Goal: Task Accomplishment & Management: Use online tool/utility

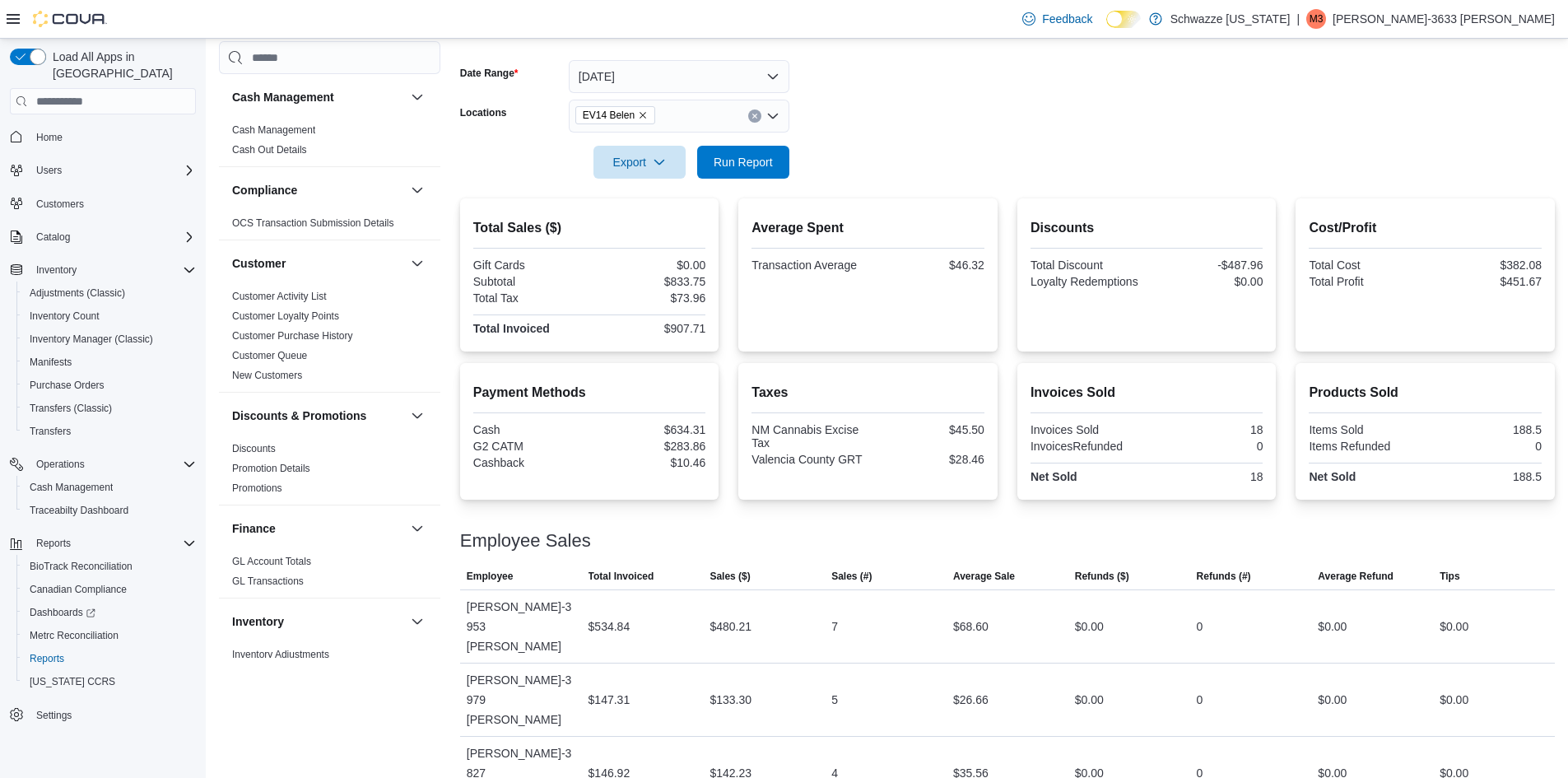
scroll to position [1070, 0]
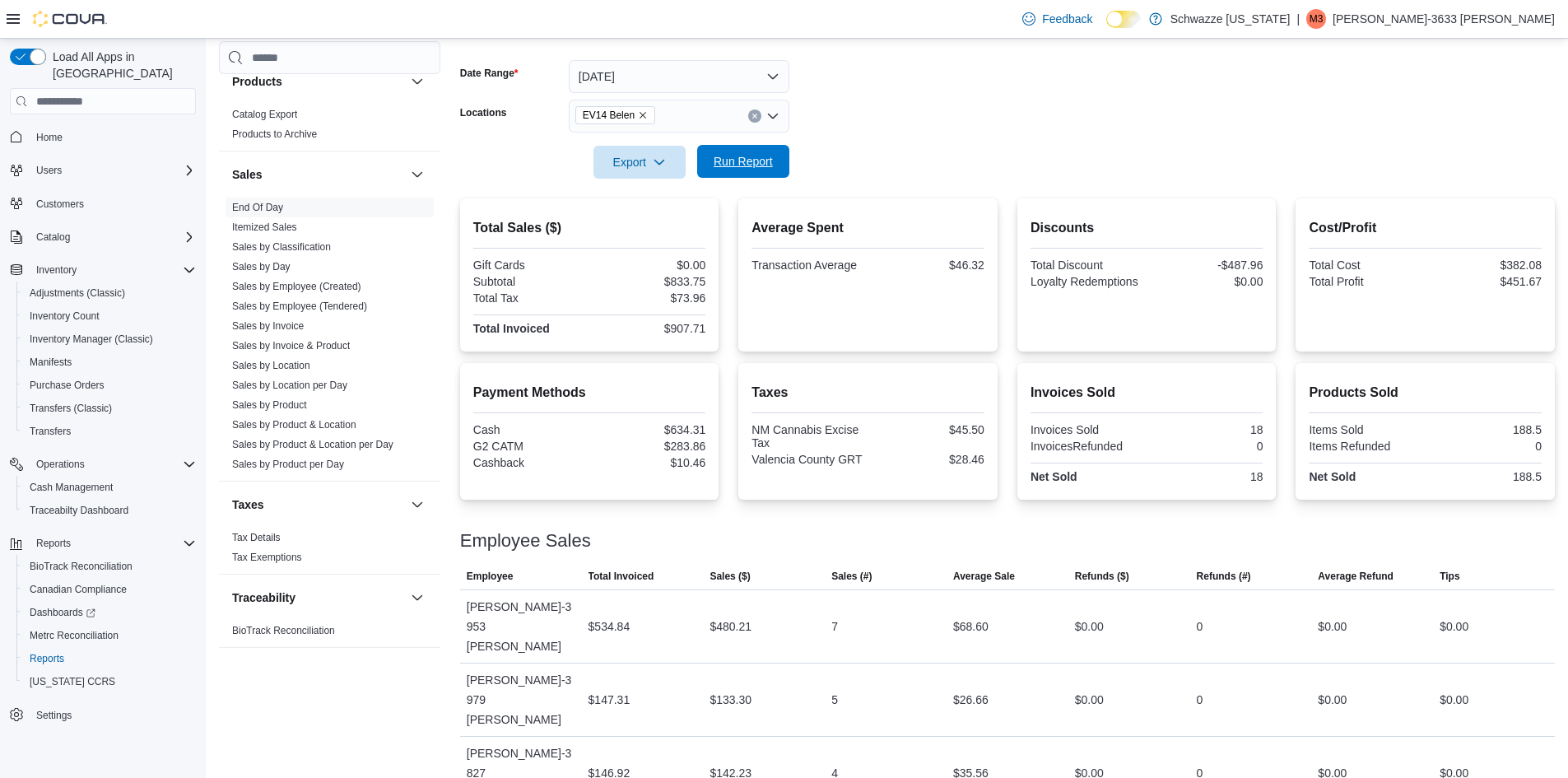
click at [737, 160] on span "Run Report" at bounding box center [743, 161] width 60 height 16
click at [742, 159] on span "Run Report" at bounding box center [743, 161] width 60 height 16
click at [723, 170] on span "Run Report" at bounding box center [743, 162] width 73 height 33
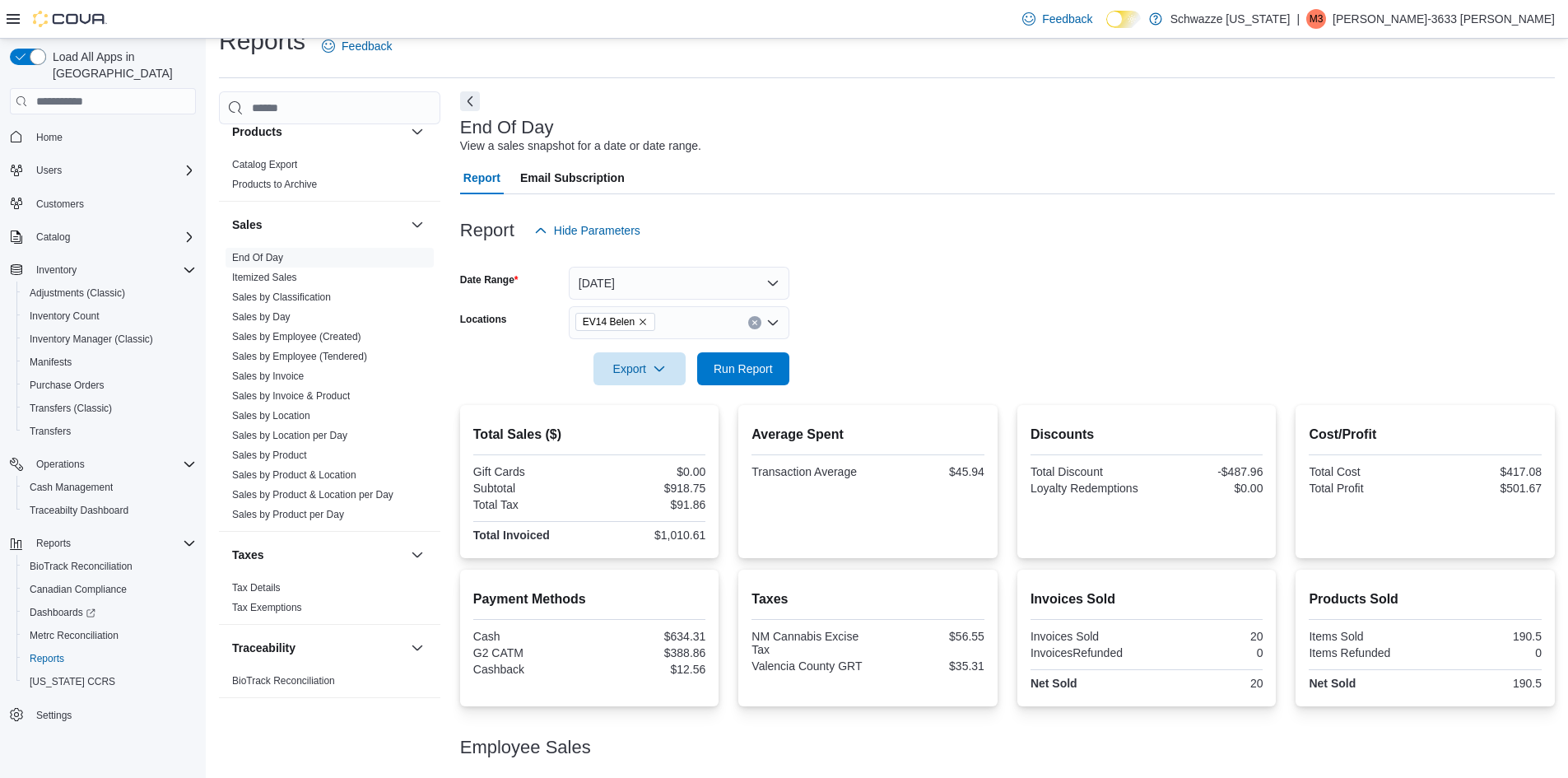
scroll to position [0, 0]
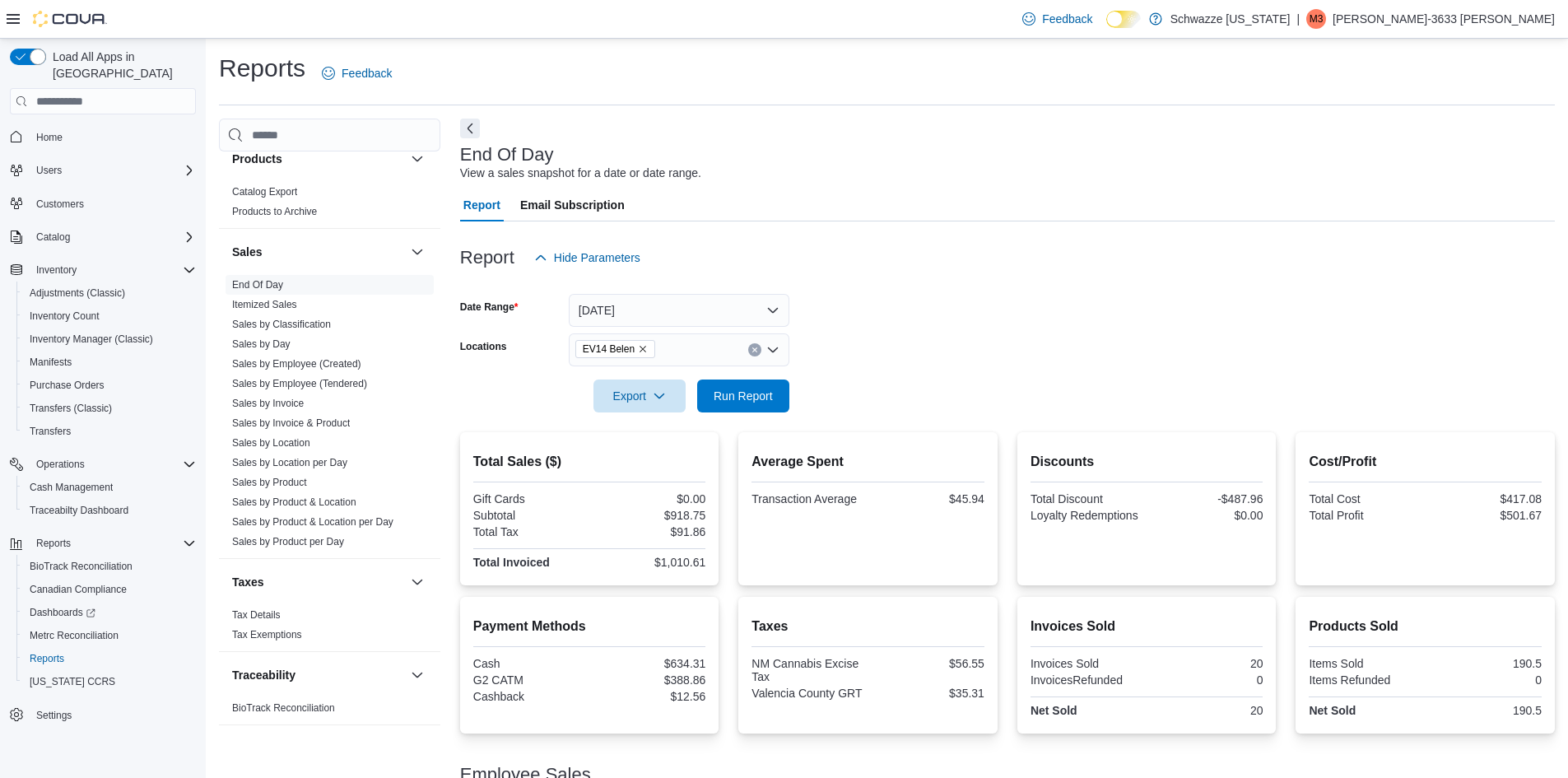
click at [757, 417] on div at bounding box center [1007, 422] width 1094 height 20
click at [755, 395] on span "Run Report" at bounding box center [743, 394] width 60 height 16
click at [888, 177] on div "End Of Day View a sales snapshot for a date or date range." at bounding box center [1003, 163] width 1087 height 37
drag, startPoint x: 808, startPoint y: 12, endPoint x: 801, endPoint y: -3, distance: 16.6
click at [801, 0] on html "Feedback Dark Mode Schwazze [US_STATE] | M3 [PERSON_NAME]-3633 [PERSON_NAME] Lo…" at bounding box center [784, 389] width 1568 height 778
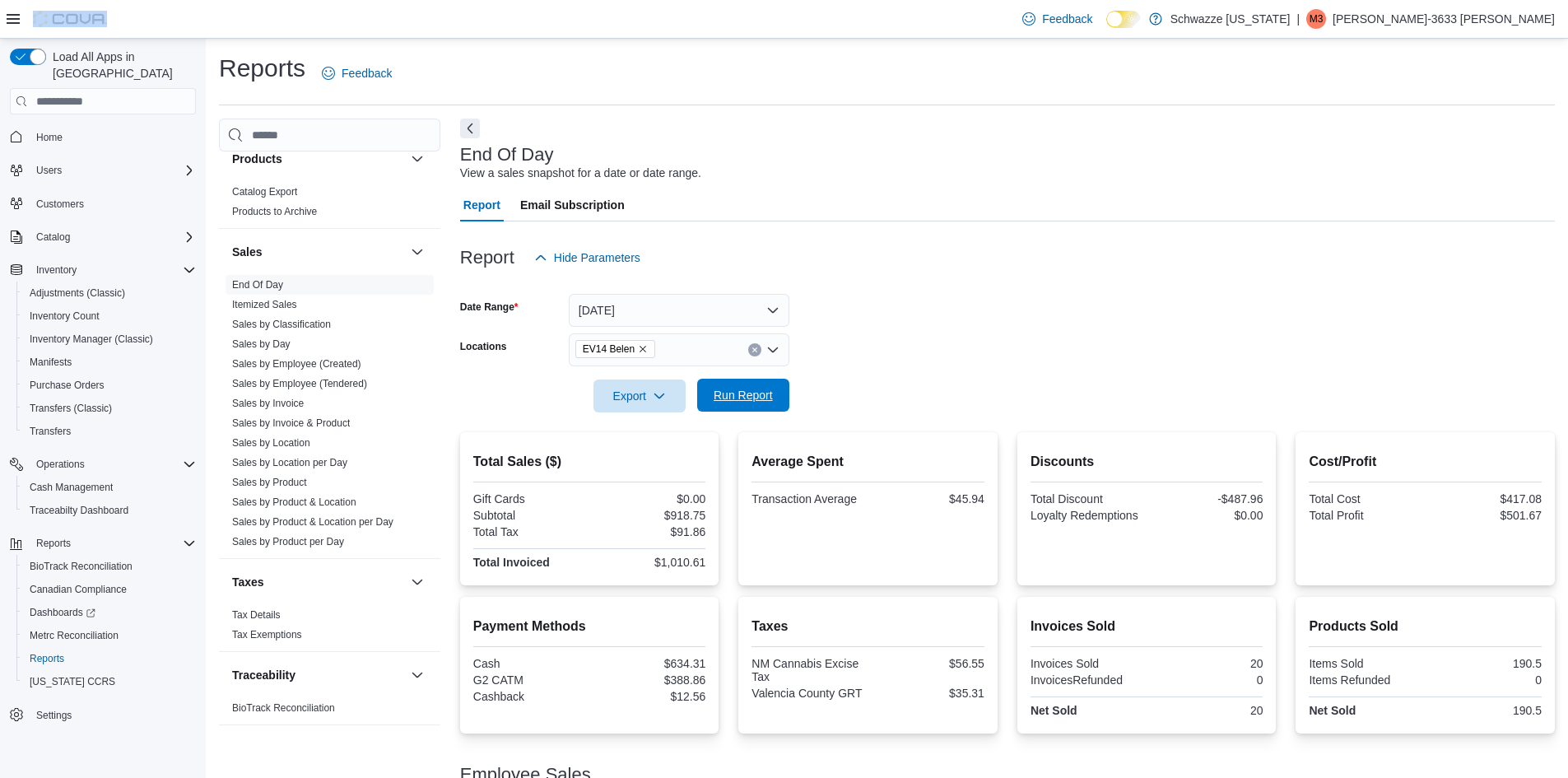
click at [746, 387] on span "Run Report" at bounding box center [743, 395] width 73 height 33
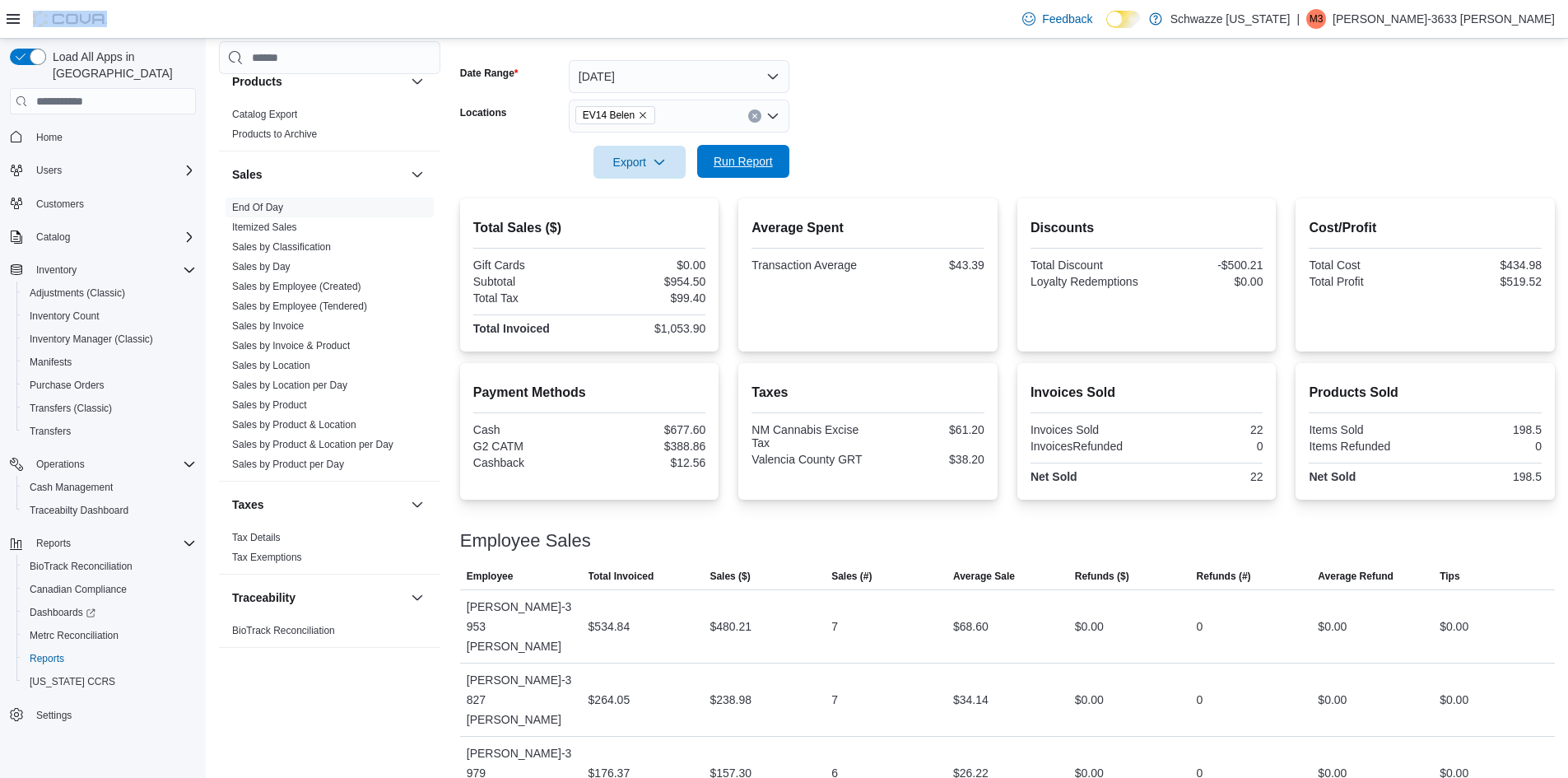
click at [763, 168] on span "Run Report" at bounding box center [743, 161] width 60 height 16
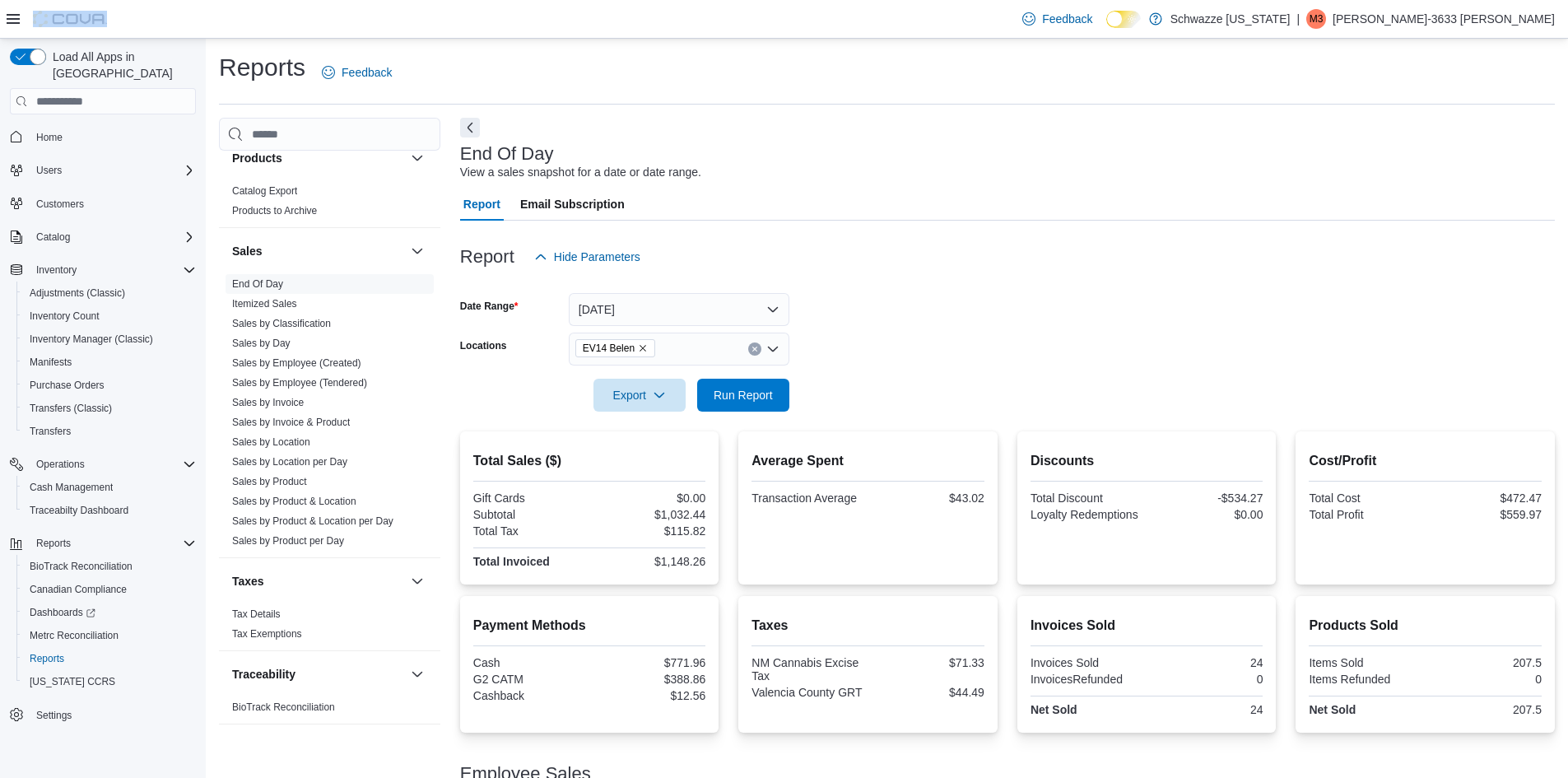
scroll to position [0, 0]
click at [717, 392] on span "Run Report" at bounding box center [743, 394] width 60 height 16
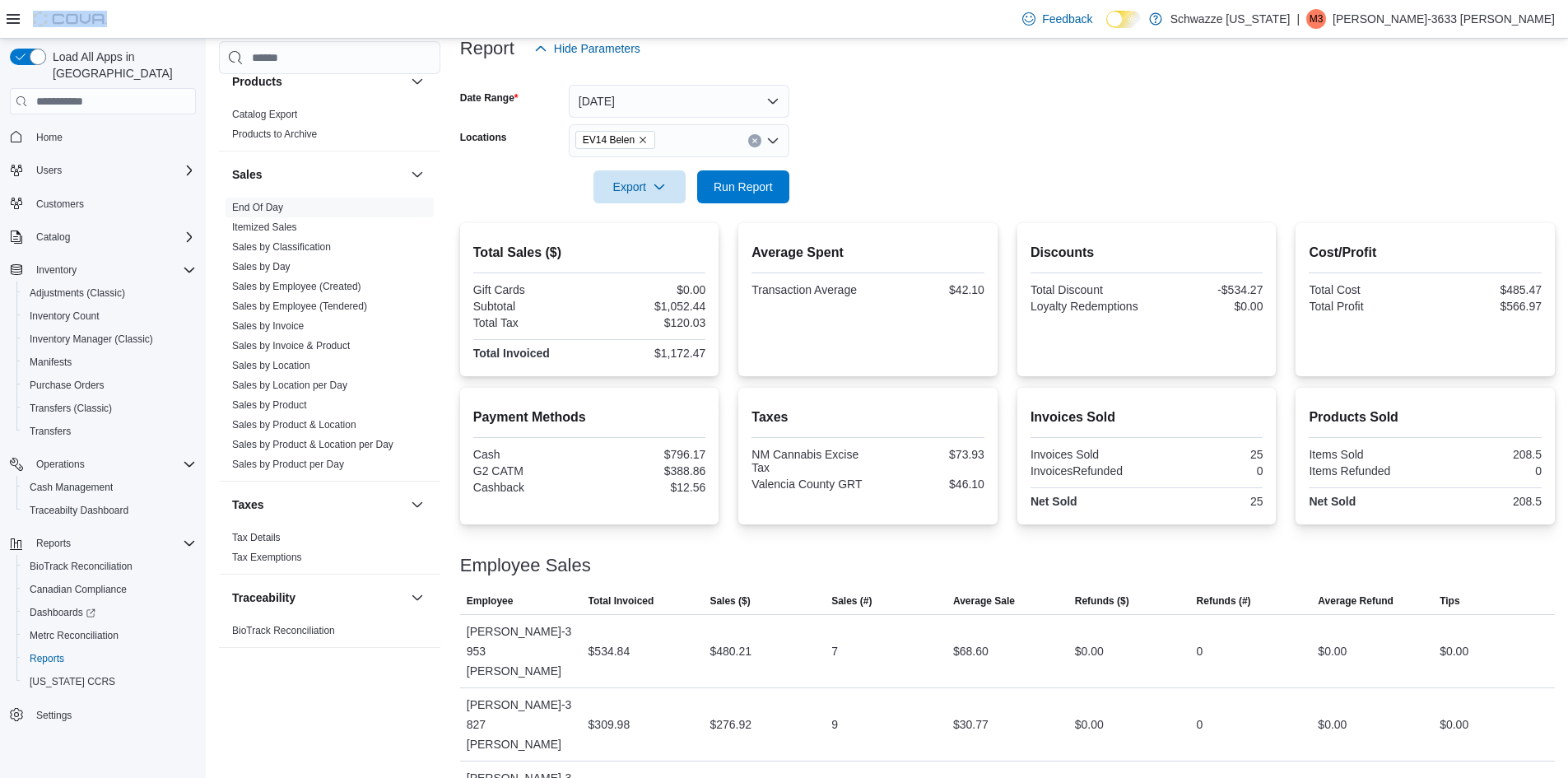
scroll to position [233, 0]
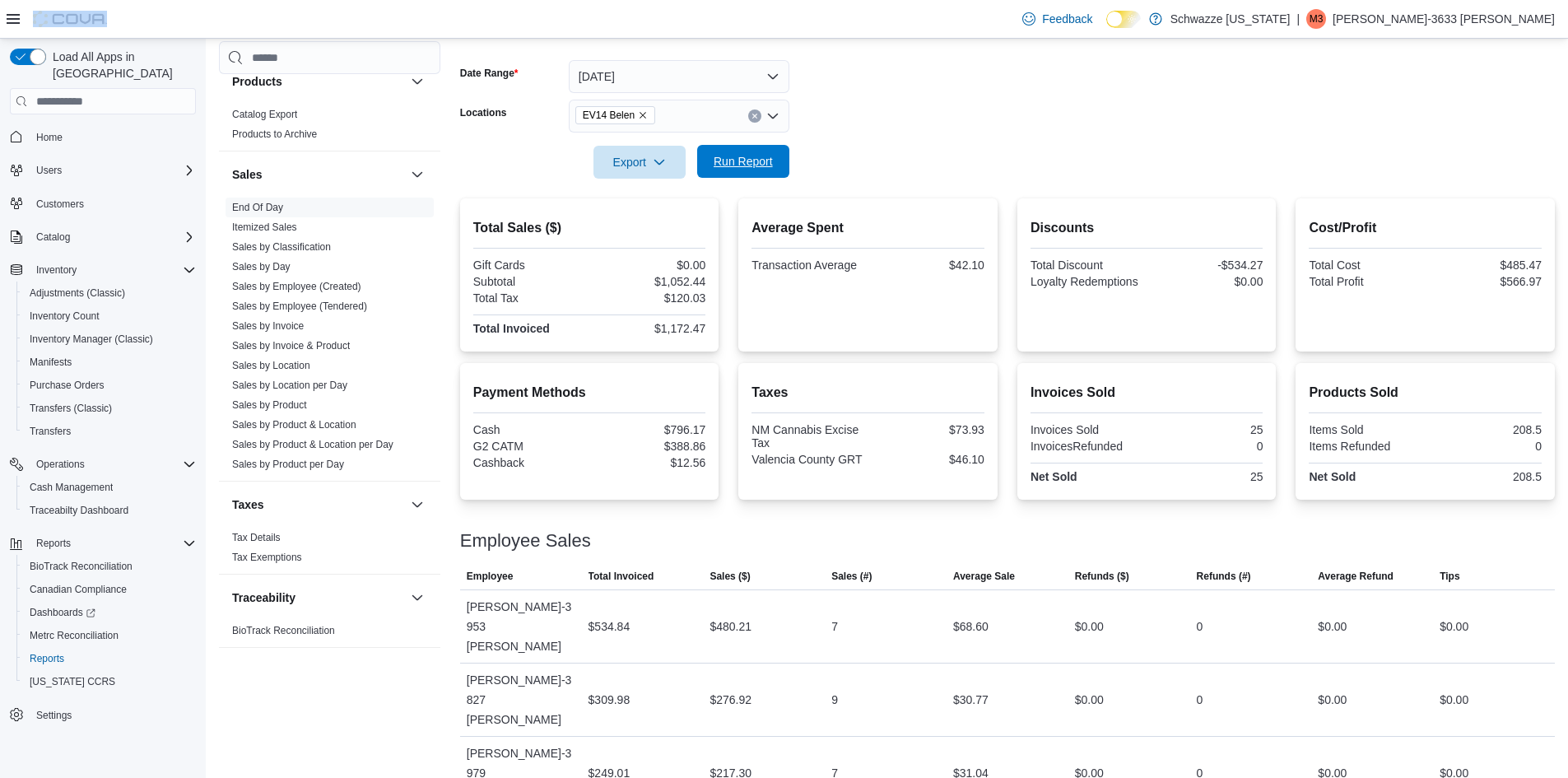
click at [768, 160] on span "Run Report" at bounding box center [743, 161] width 60 height 16
click at [722, 159] on span "Run Report" at bounding box center [743, 161] width 60 height 16
click at [942, 124] on form "Date Range [DATE] Locations EV14 Belen Export Run Report" at bounding box center [1007, 110] width 1094 height 138
click at [749, 168] on span "Run Report" at bounding box center [743, 161] width 60 height 16
click at [948, 118] on form "Date Range [DATE] Locations EV14 Belen Export Run Report" at bounding box center [1007, 110] width 1094 height 138
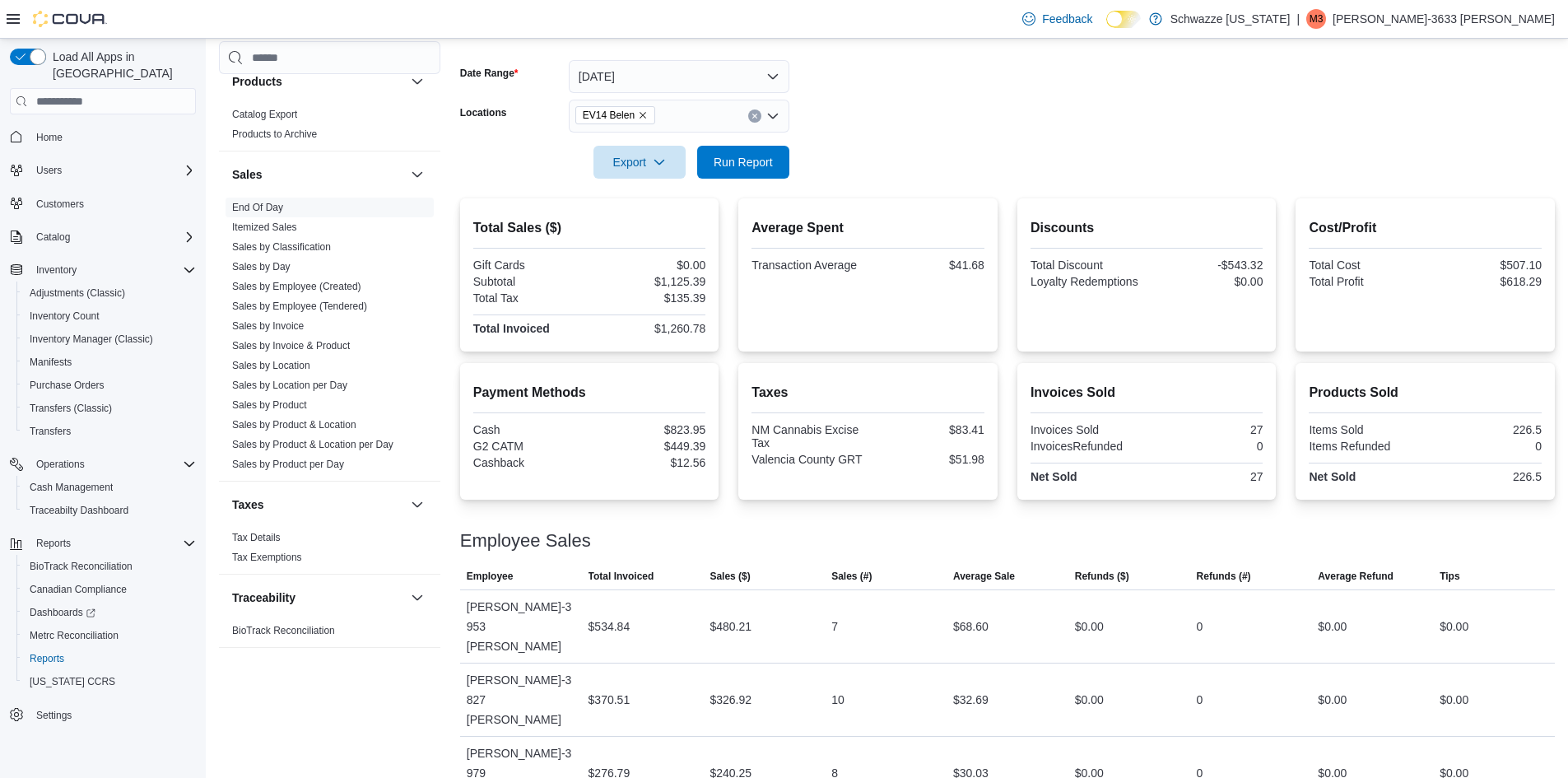
drag, startPoint x: 351, startPoint y: 9, endPoint x: 895, endPoint y: 86, distance: 549.4
click at [895, 86] on form "Date Range [DATE] Locations EV14 Belen Export Run Report" at bounding box center [1007, 110] width 1094 height 138
click at [751, 165] on span "Run Report" at bounding box center [743, 161] width 60 height 16
click at [732, 161] on span "Run Report" at bounding box center [743, 161] width 60 height 16
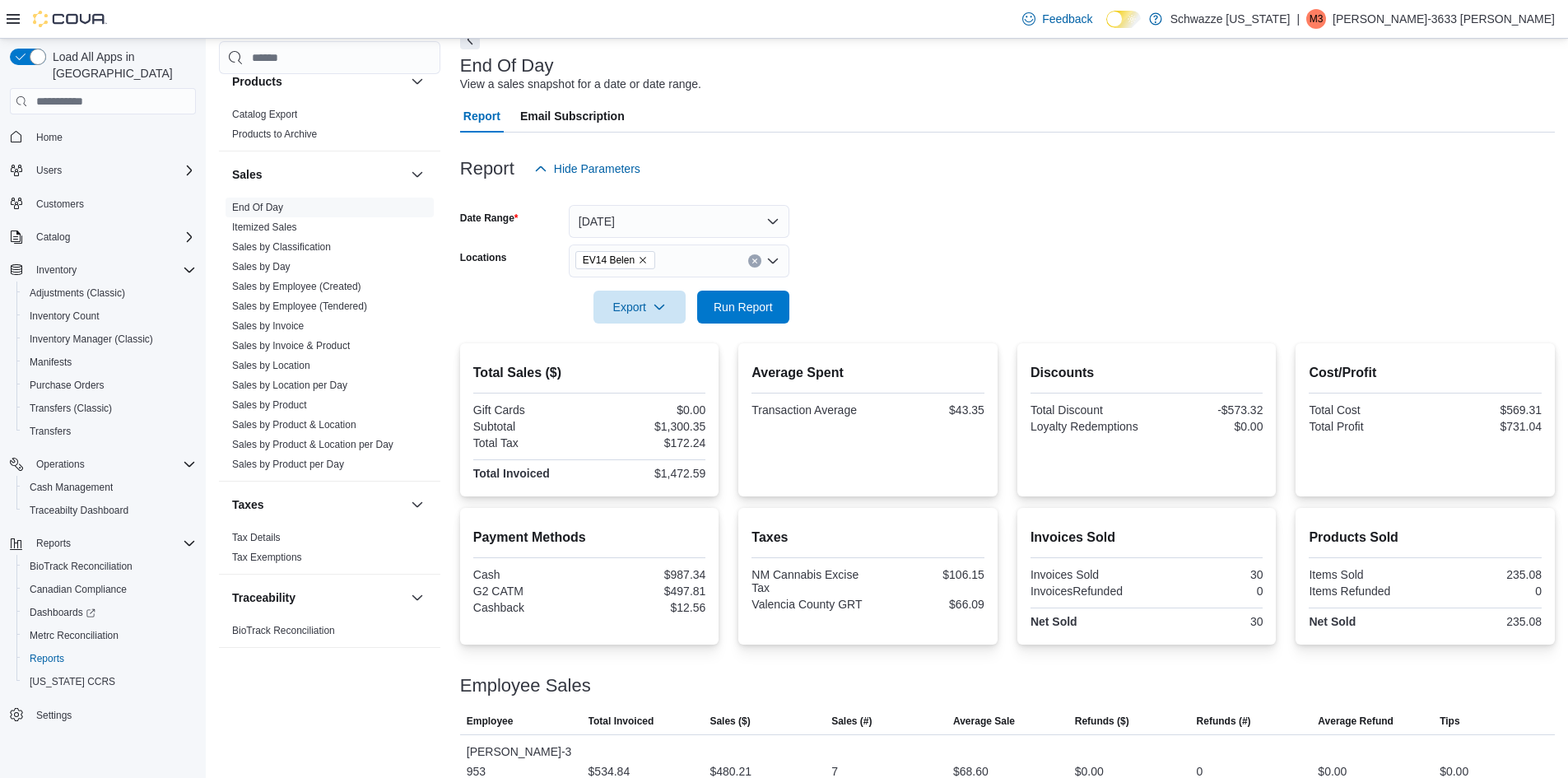
scroll to position [0, 0]
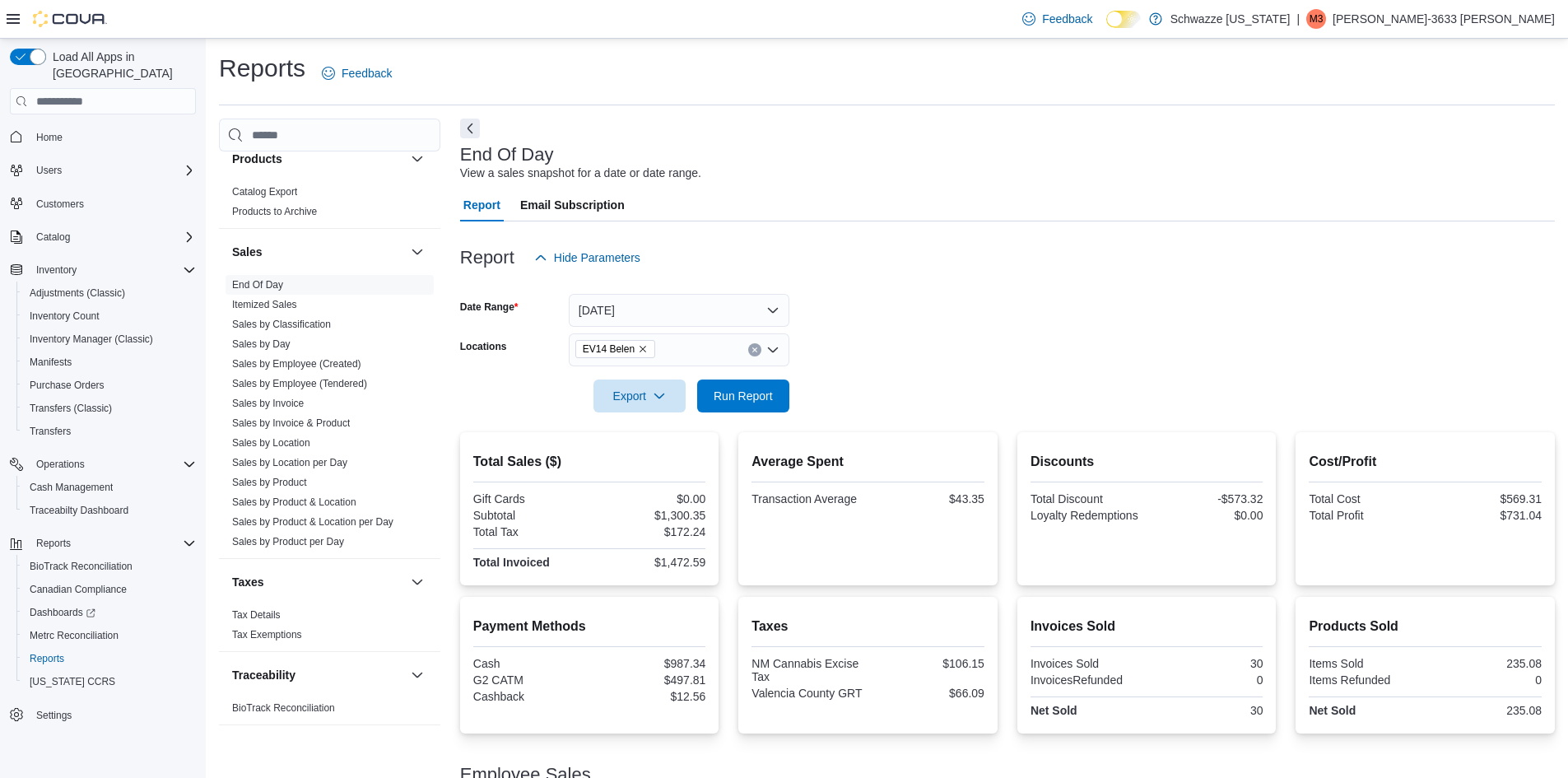
click at [919, 245] on div "Report Hide Parameters" at bounding box center [1007, 258] width 1094 height 33
click at [764, 399] on span "Run Report" at bounding box center [743, 394] width 60 height 16
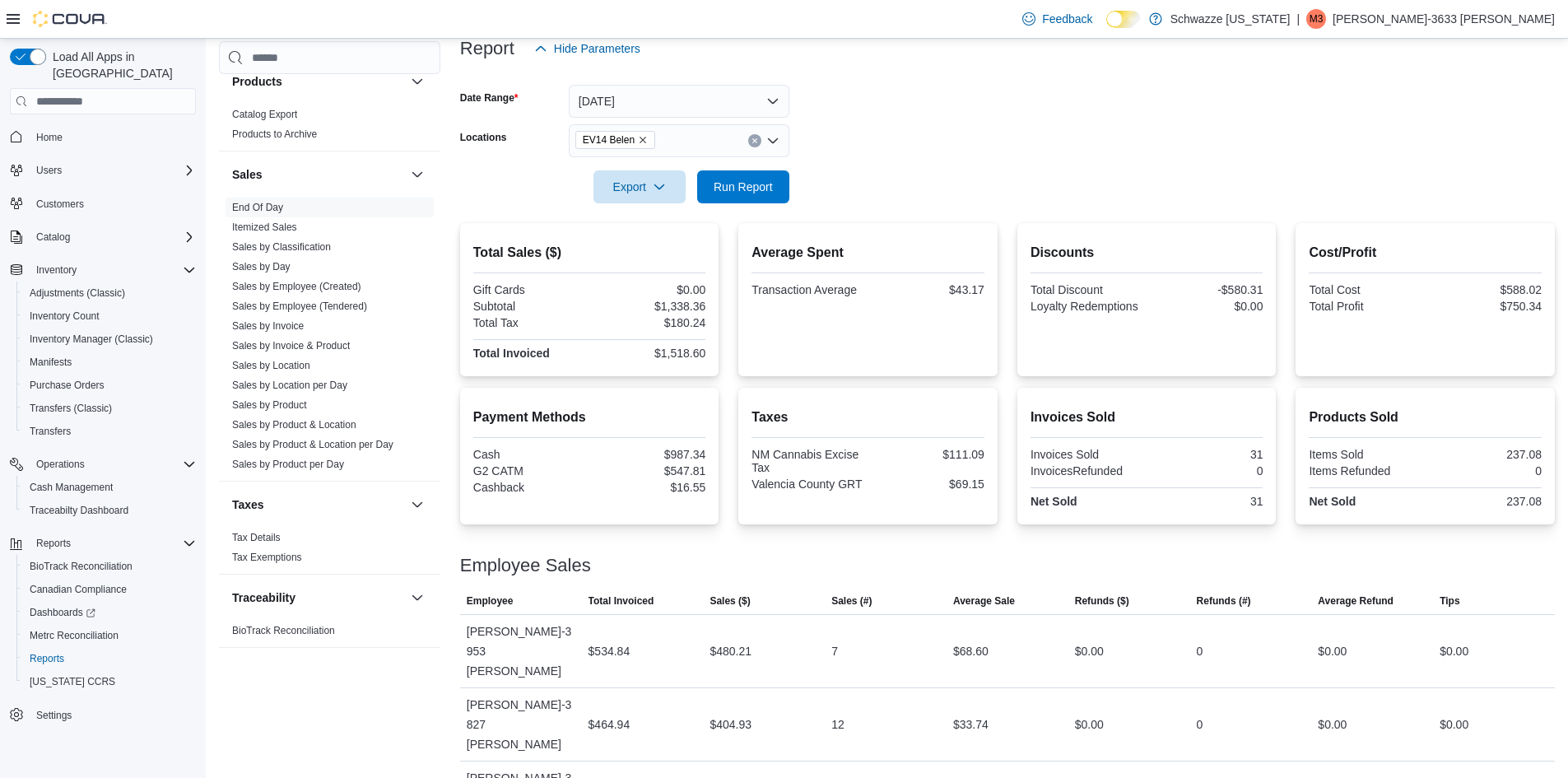
scroll to position [233, 0]
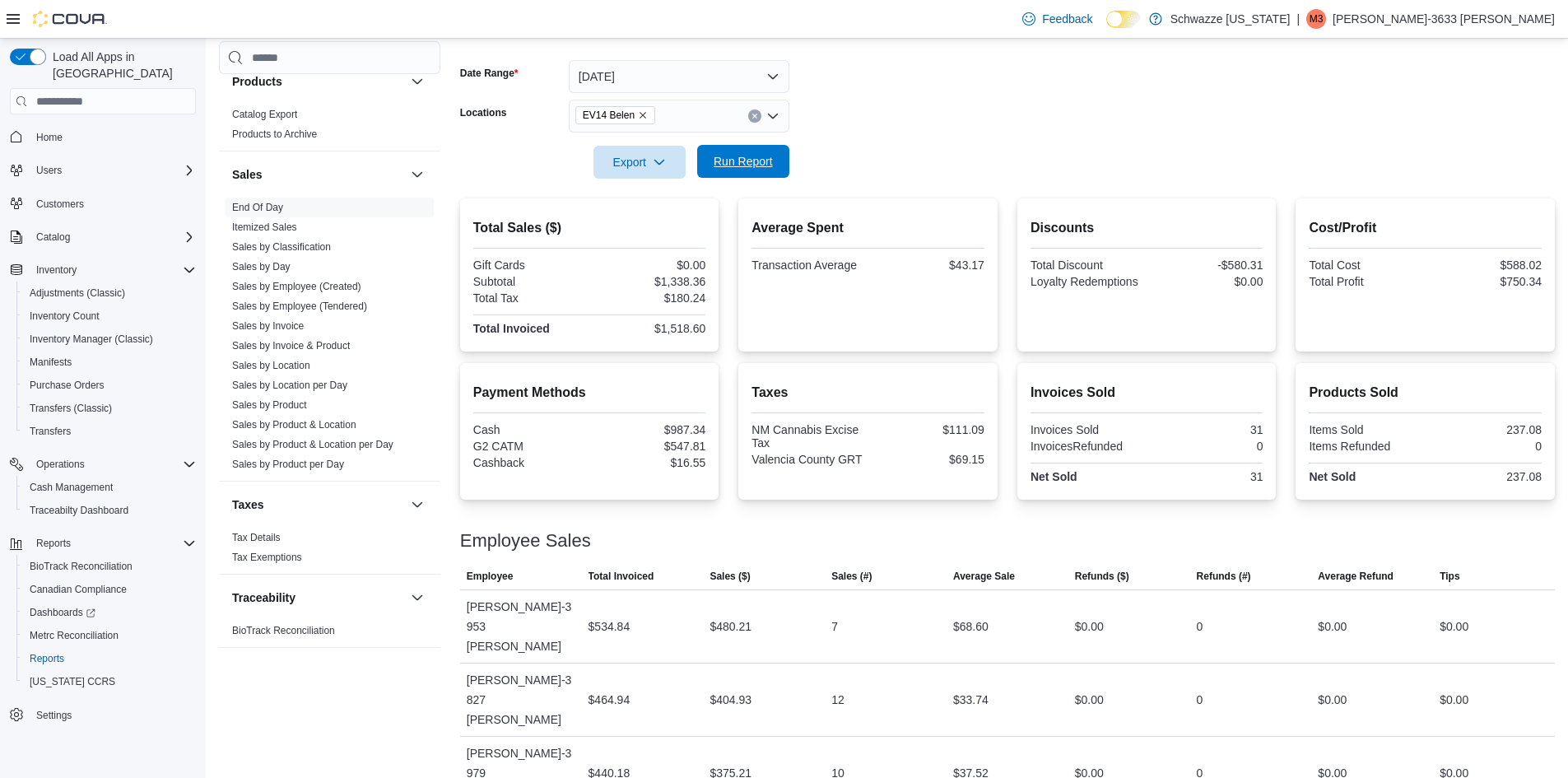
click at [715, 155] on span "Run Report" at bounding box center [743, 161] width 60 height 16
click at [1055, 114] on form "Date Range [DATE] Locations EV14 Belen Export Run Report" at bounding box center [1007, 110] width 1094 height 138
click at [742, 156] on span "Run Report" at bounding box center [743, 161] width 60 height 16
click at [733, 160] on span "Run Report" at bounding box center [743, 161] width 60 height 16
drag, startPoint x: 855, startPoint y: 133, endPoint x: 864, endPoint y: 149, distance: 18.4
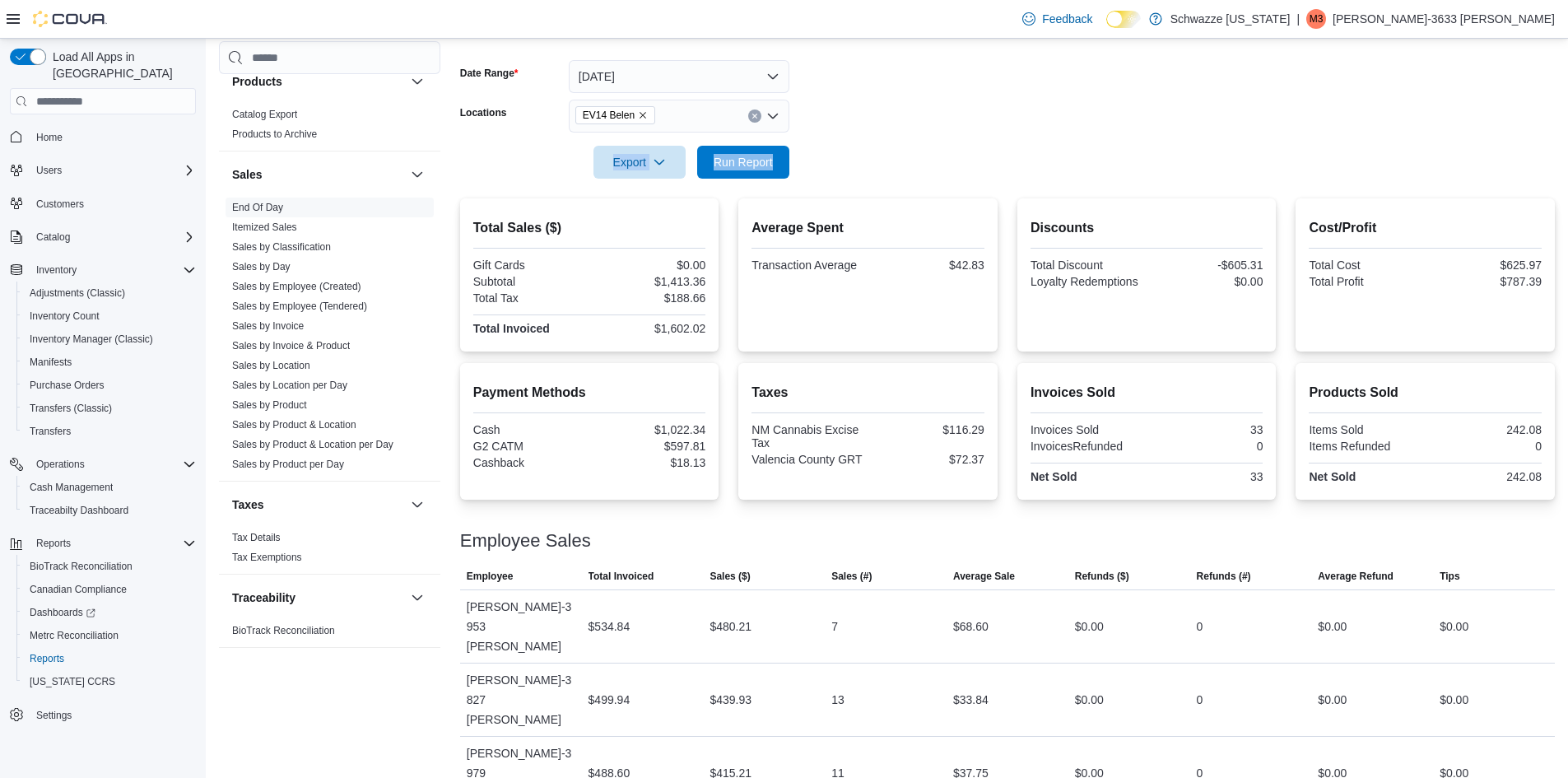
click at [864, 149] on form "Date Range [DATE] Locations EV14 Belen Export Run Report" at bounding box center [1007, 110] width 1094 height 138
click at [737, 151] on span "Run Report" at bounding box center [743, 162] width 73 height 33
click at [906, 129] on form "Date Range [DATE] Locations EV14 Belen Export Run Report" at bounding box center [1007, 110] width 1094 height 138
click at [1021, 99] on form "Date Range [DATE] Locations EV14 Belen Export Run Report" at bounding box center [1007, 110] width 1094 height 138
click at [754, 163] on span "Run Report" at bounding box center [743, 161] width 60 height 16
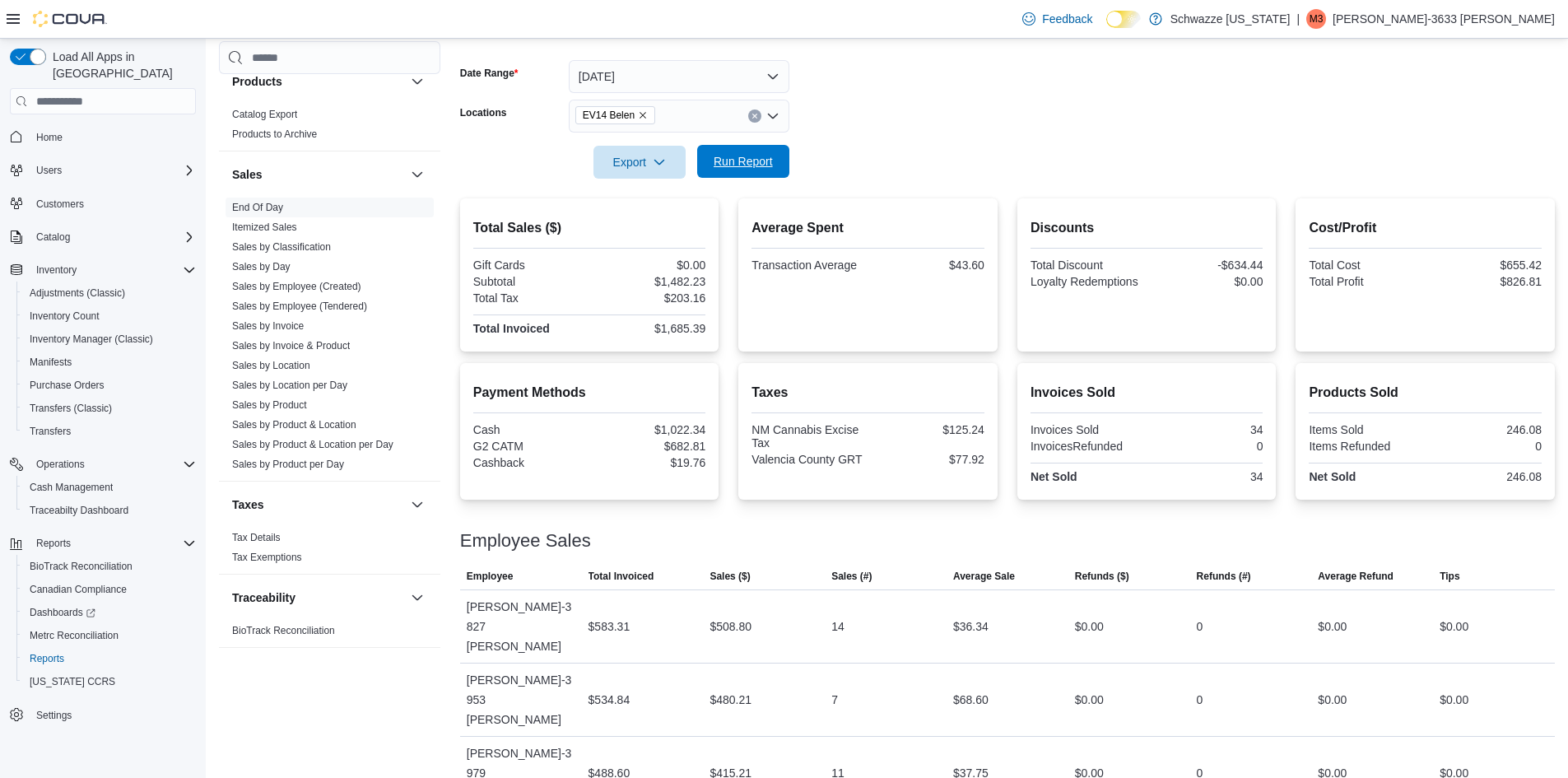
click at [739, 159] on span "Run Report" at bounding box center [743, 161] width 60 height 16
